Goal: Information Seeking & Learning: Find specific fact

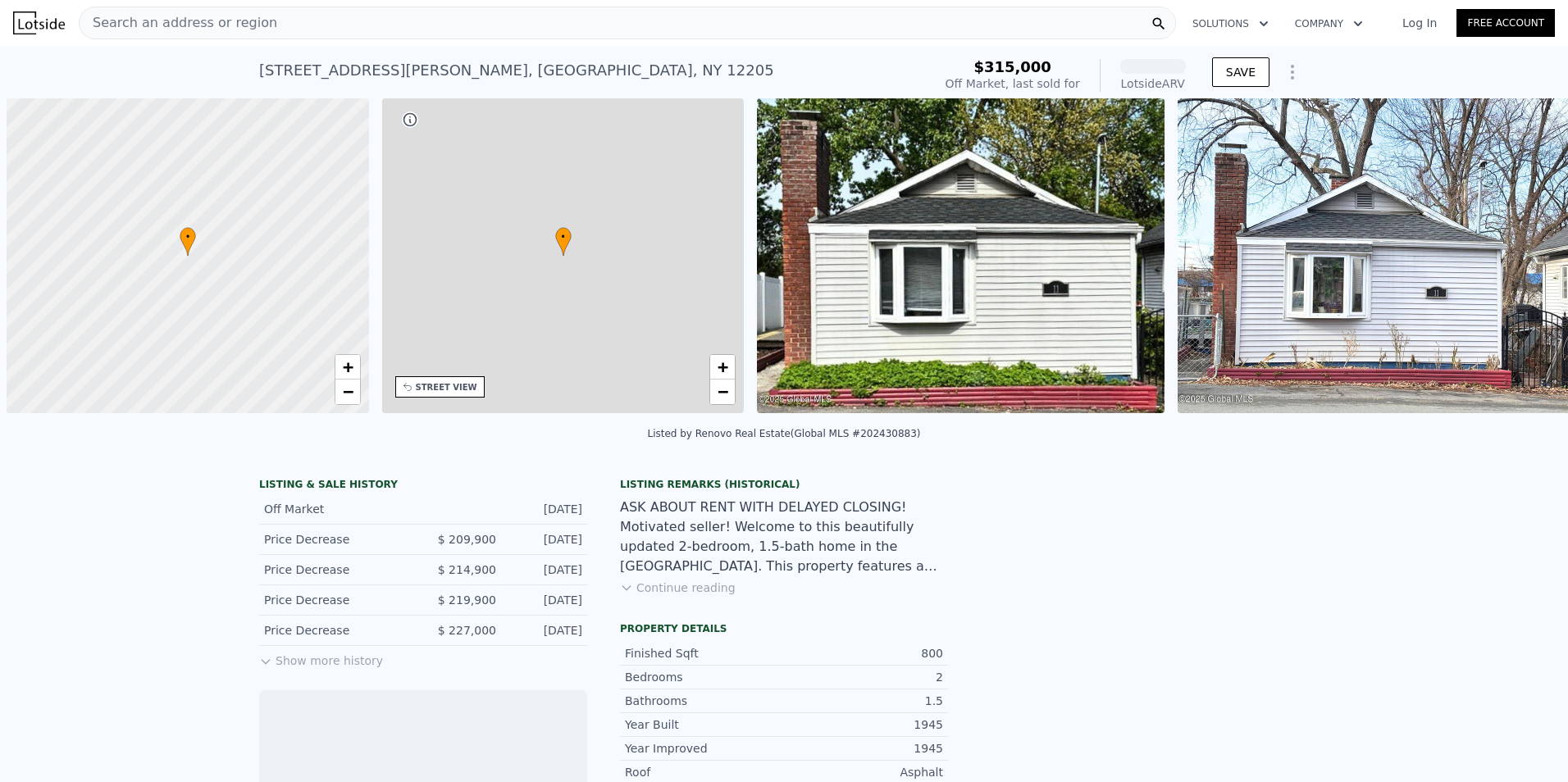
scroll to position [0, 7]
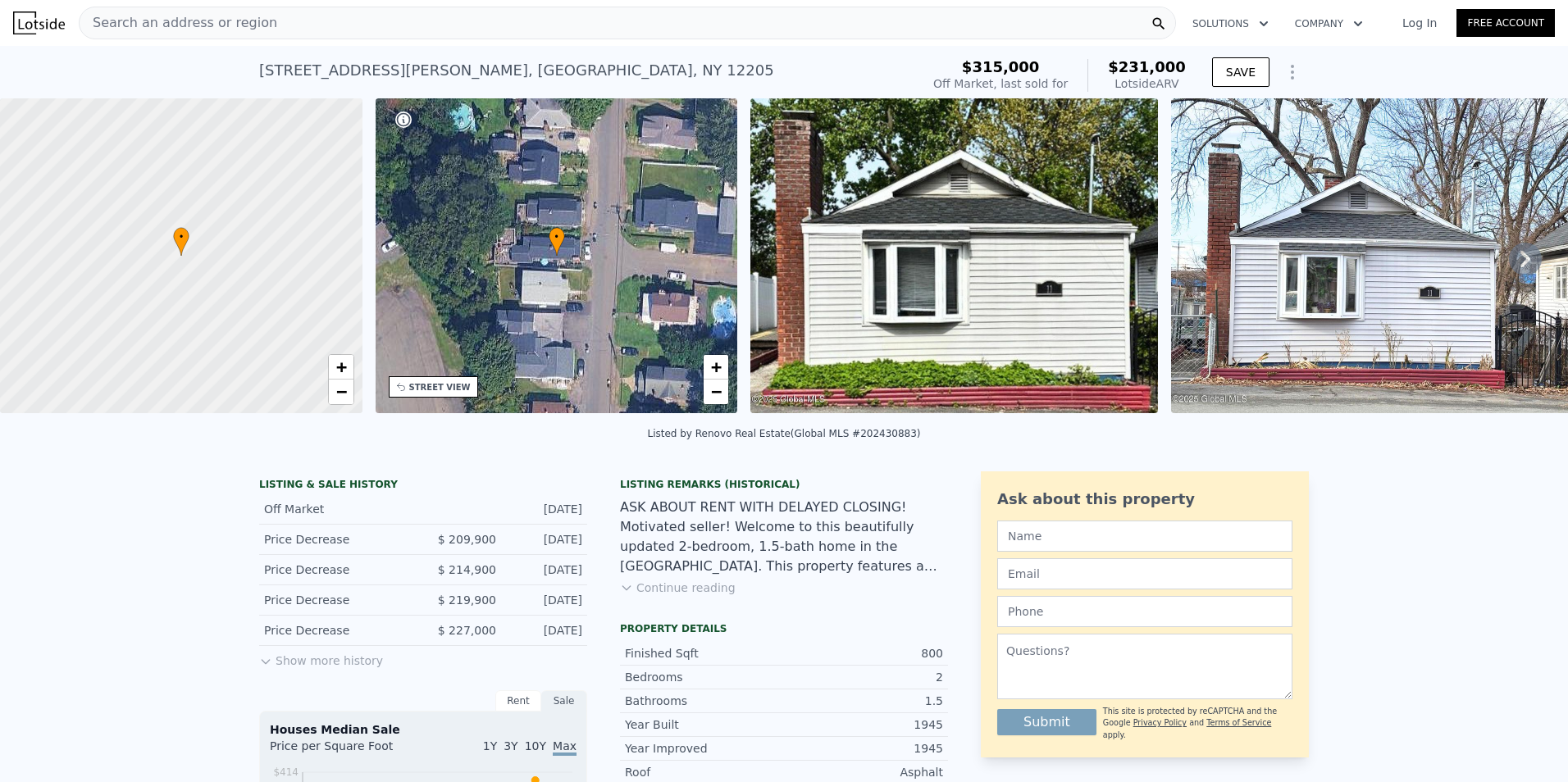
drag, startPoint x: 1182, startPoint y: 83, endPoint x: 1113, endPoint y: 73, distance: 69.7
click at [1113, 73] on div "$231,000 Lotside ARV" at bounding box center [1137, 75] width 99 height 33
click at [798, 75] on div "[STREET_ADDRESS][PERSON_NAME] No sales on record (~ARV $231k )" at bounding box center [587, 75] width 654 height 45
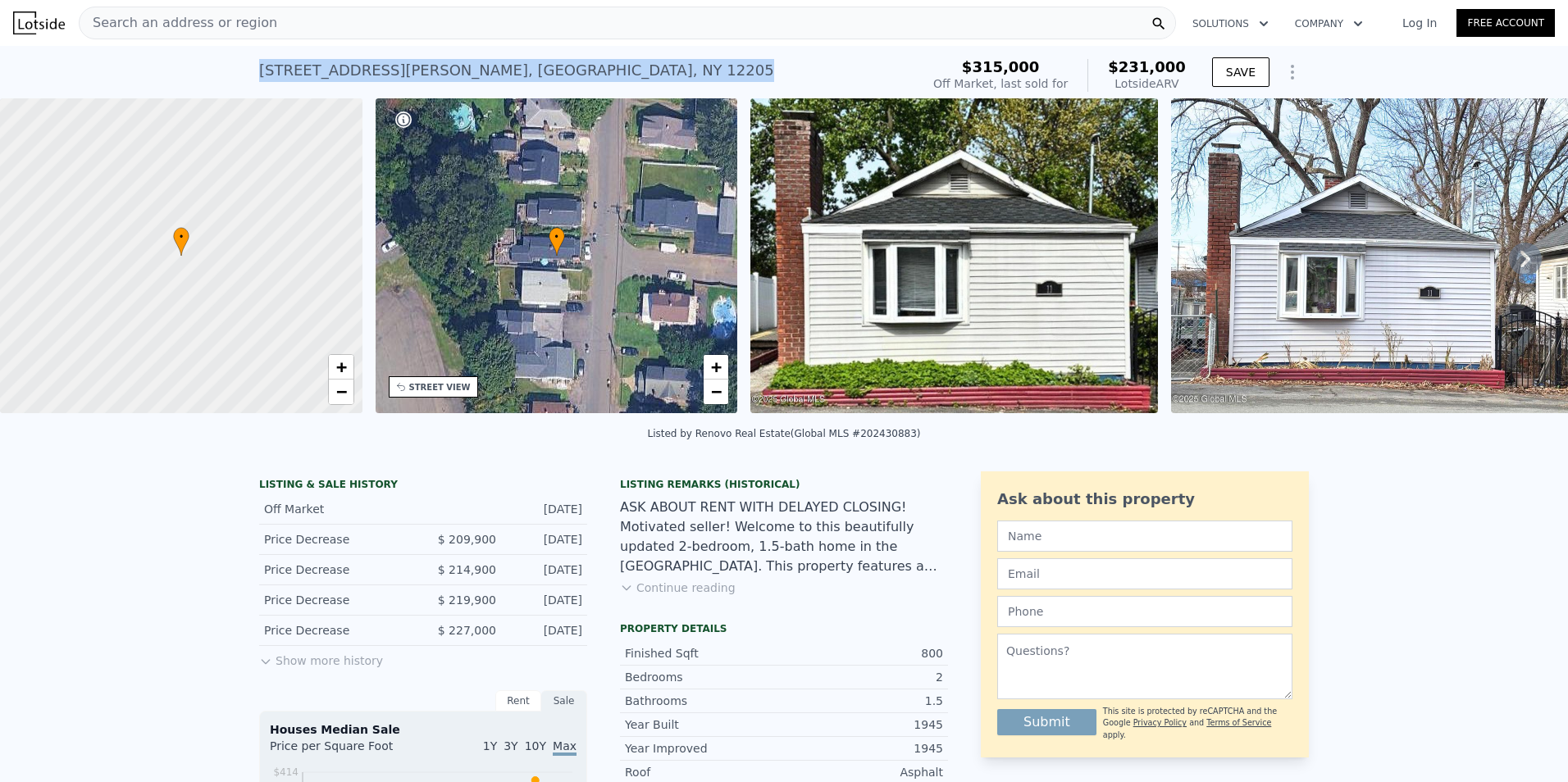
drag, startPoint x: 229, startPoint y: 69, endPoint x: 501, endPoint y: 78, distance: 272.1
click at [501, 78] on div "[STREET_ADDRESS][PERSON_NAME] No sales on record (~ARV $231k ) $315,000 Off Mar…" at bounding box center [784, 72] width 1568 height 52
copy div "11 Pierce St , Albany County , NY 12205"
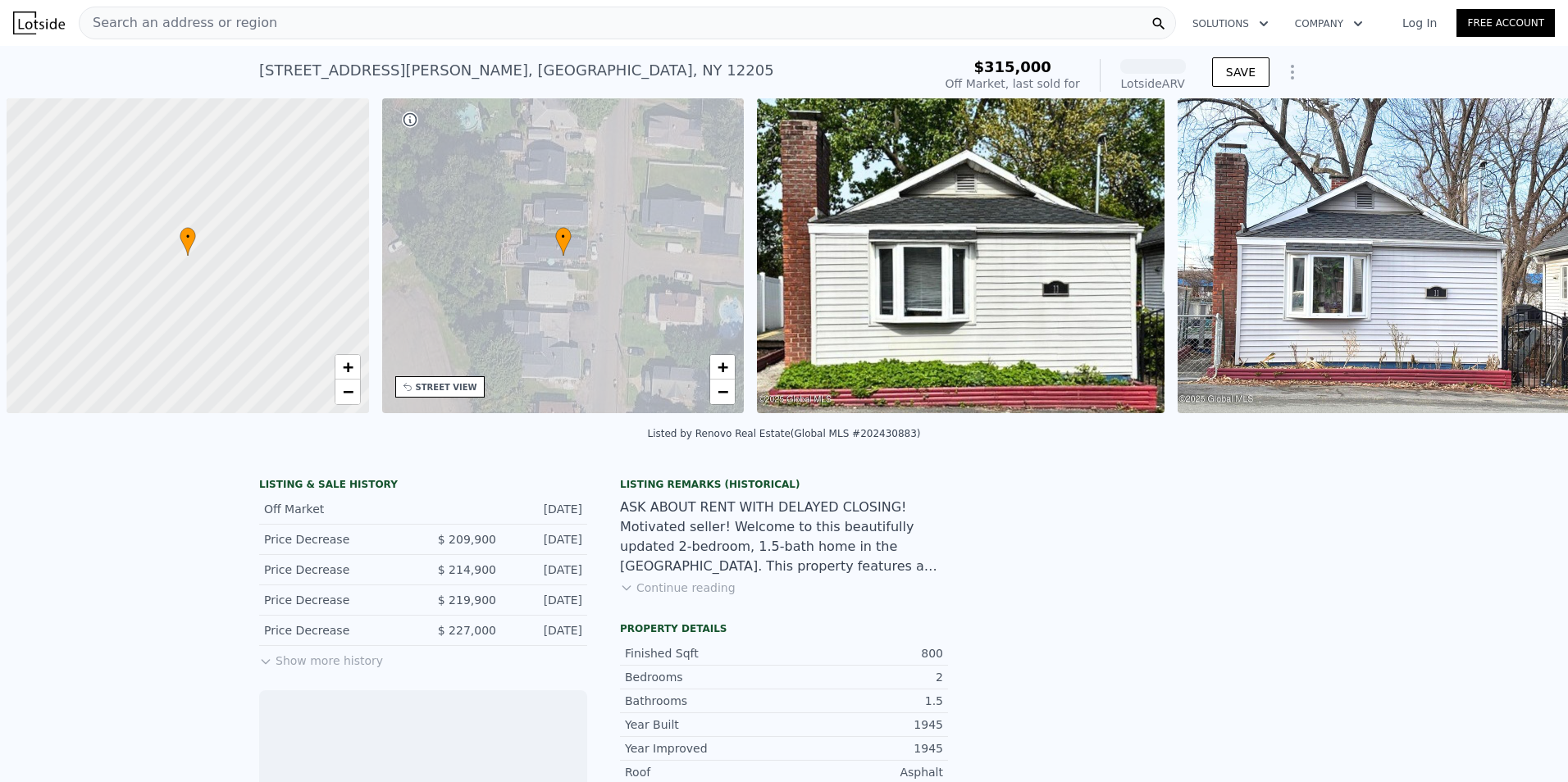
scroll to position [0, 7]
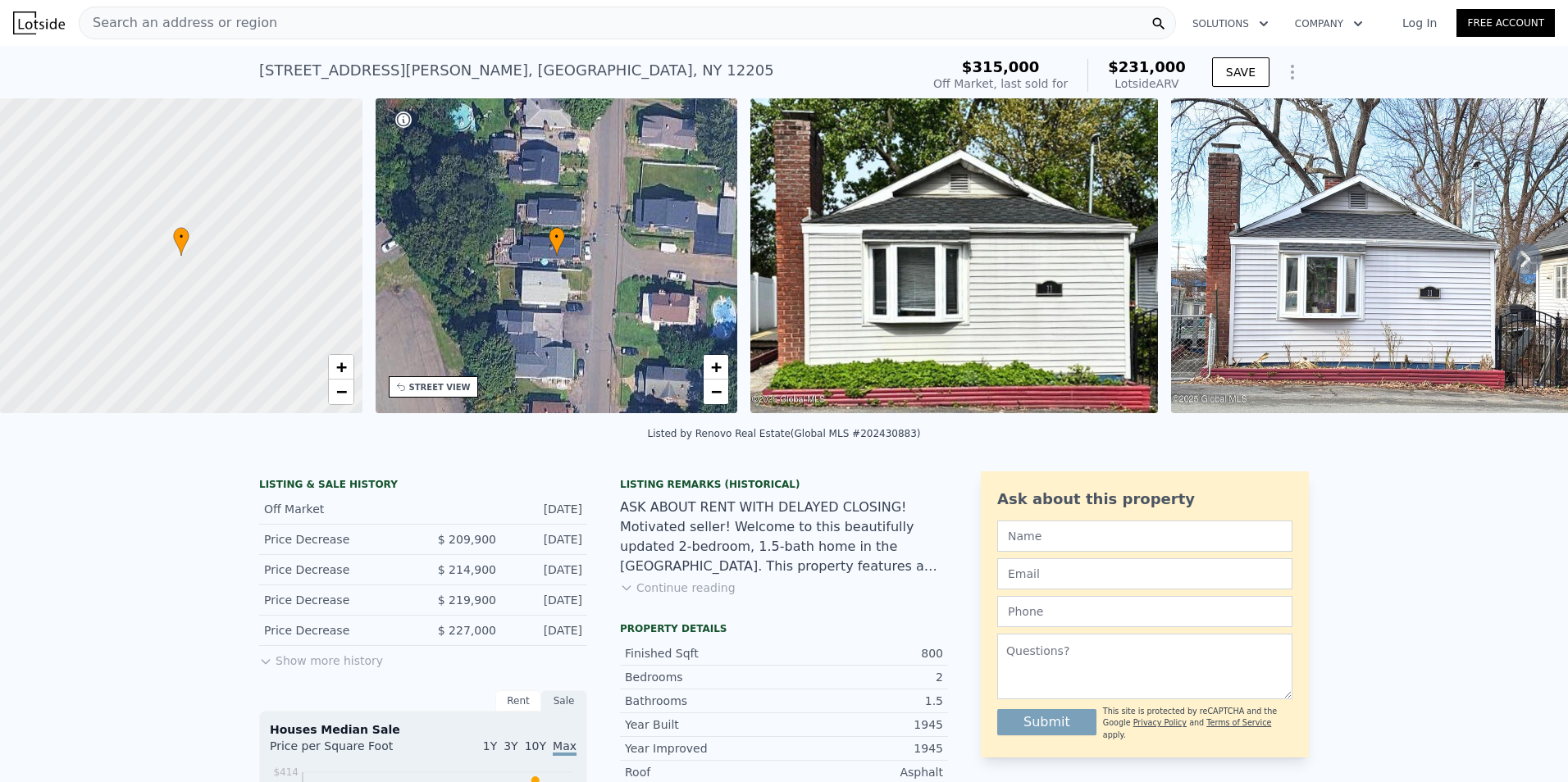
drag, startPoint x: 1185, startPoint y: 88, endPoint x: 936, endPoint y: 65, distance: 250.1
click at [937, 65] on div "[STREET_ADDRESS][PERSON_NAME] No sales on record (~ARV $231k ) $315,000 Off Mar…" at bounding box center [784, 75] width 1050 height 45
drag, startPoint x: 936, startPoint y: 65, endPoint x: 809, endPoint y: 75, distance: 127.4
click at [809, 75] on div "[STREET_ADDRESS][PERSON_NAME] No sales on record (~ARV $231k )" at bounding box center [587, 75] width 654 height 45
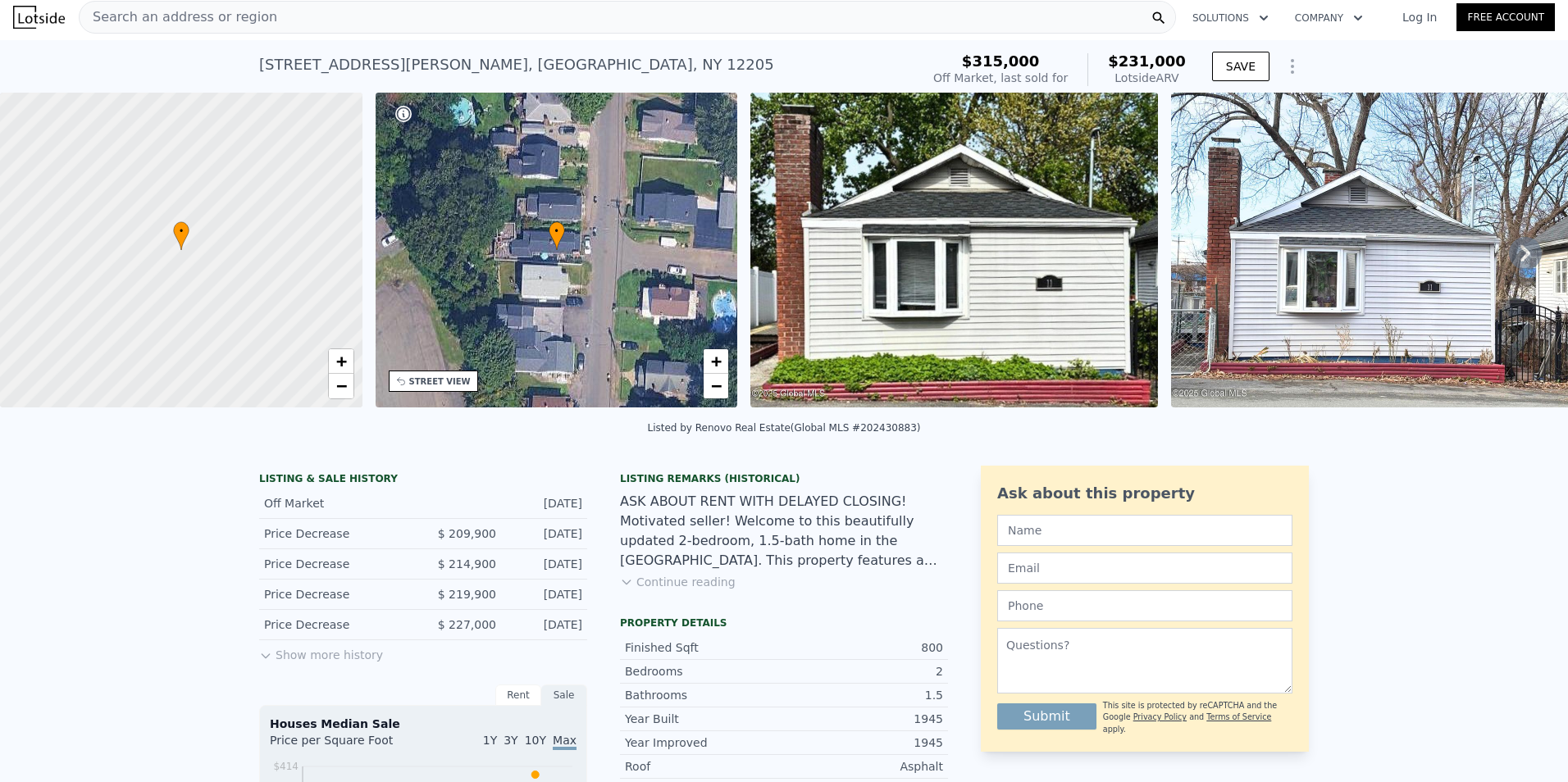
scroll to position [0, 0]
